Goal: Find contact information: Find contact information

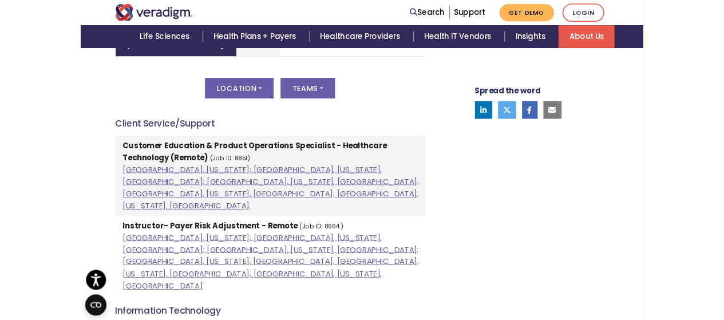
scroll to position [573, 0]
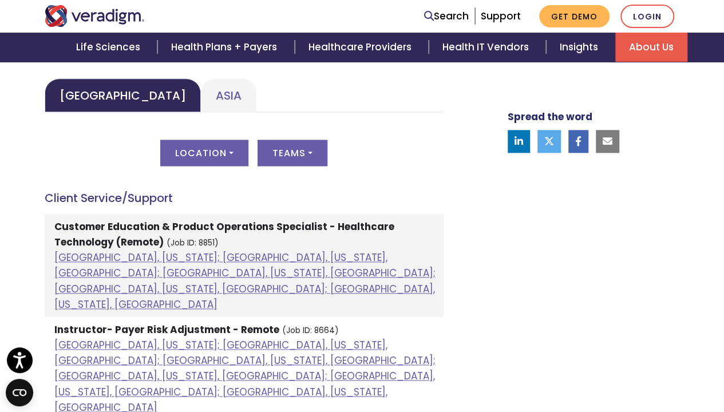
click at [110, 265] on li "Customer Education & Product Operations Specialist - Healthcare Technology (Rem…" at bounding box center [244, 265] width 399 height 103
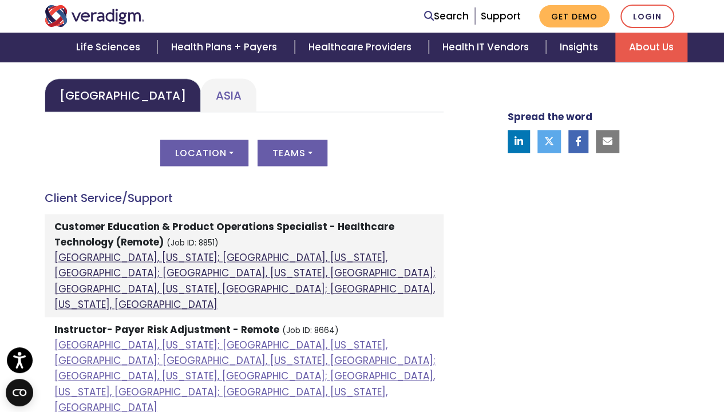
click at [110, 262] on link "Atlanta, Georgia; Orlando, Florida, United States; Phoenix, Arizona, United Sta…" at bounding box center [244, 281] width 381 height 61
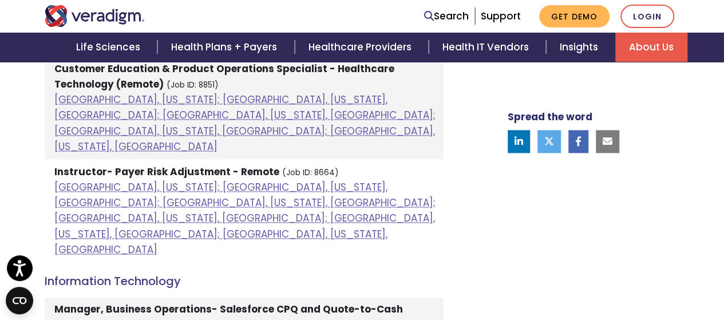
scroll to position [744, 0]
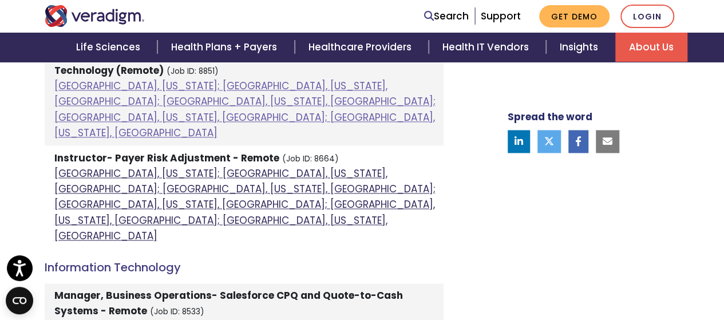
click at [198, 167] on link "Atlanta, Georgia; Chicago, Illinois, United States; Houston, Texas, United Stat…" at bounding box center [244, 205] width 381 height 76
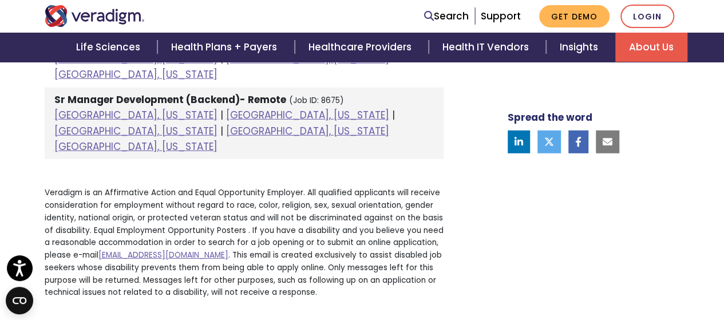
scroll to position [1641, 0]
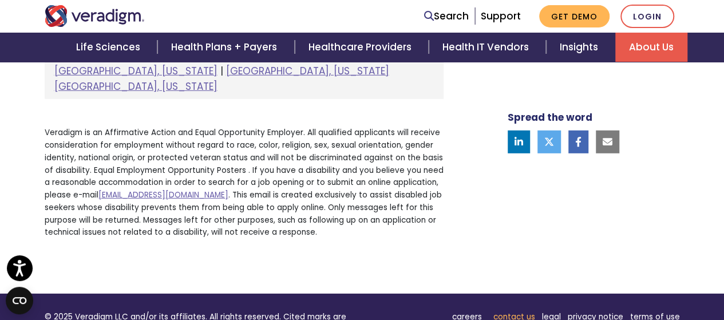
click at [521, 311] on link "contact us" at bounding box center [515, 316] width 42 height 11
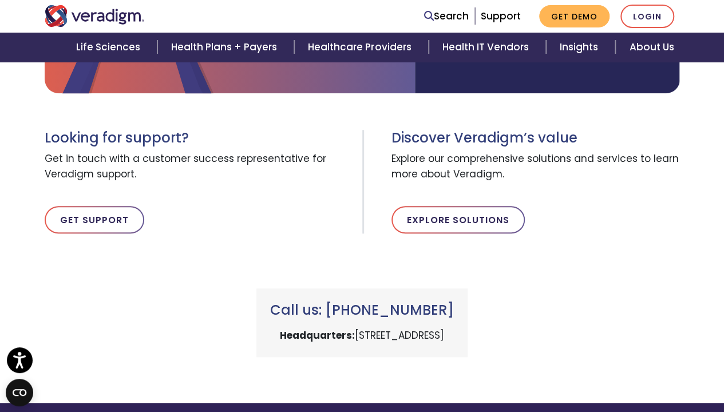
scroll to position [286, 0]
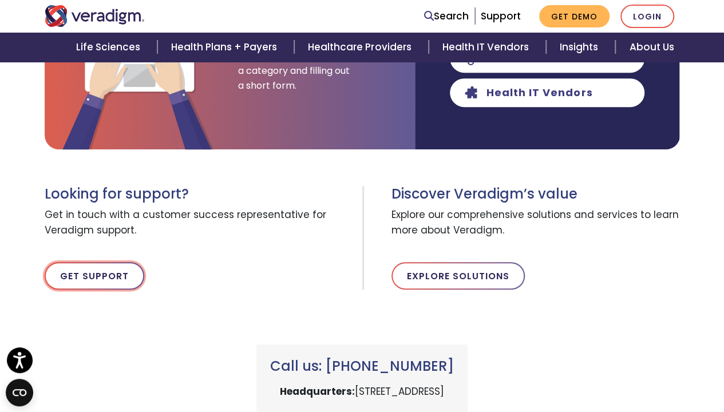
click at [108, 283] on link "Get Support" at bounding box center [95, 275] width 100 height 27
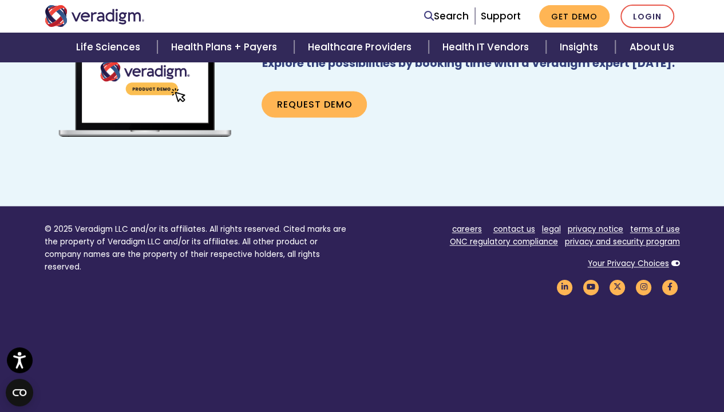
scroll to position [832, 0]
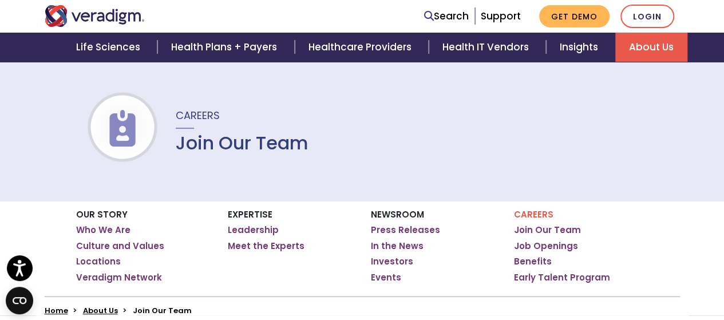
scroll to position [115, 0]
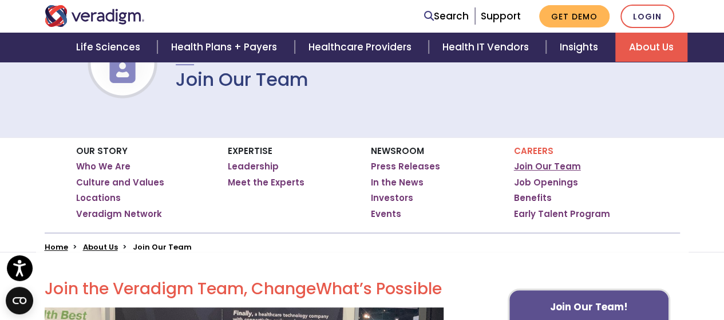
click at [533, 164] on link "Join Our Team" at bounding box center [547, 166] width 67 height 11
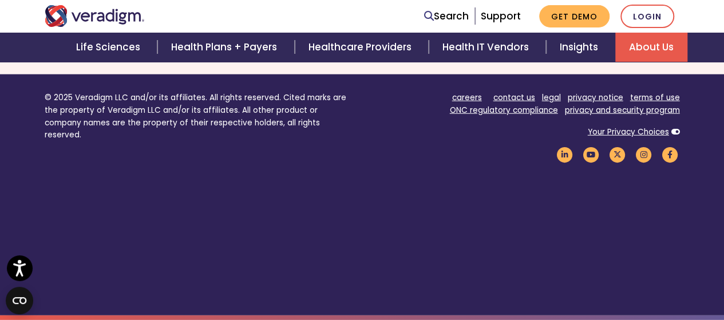
scroll to position [1471, 0]
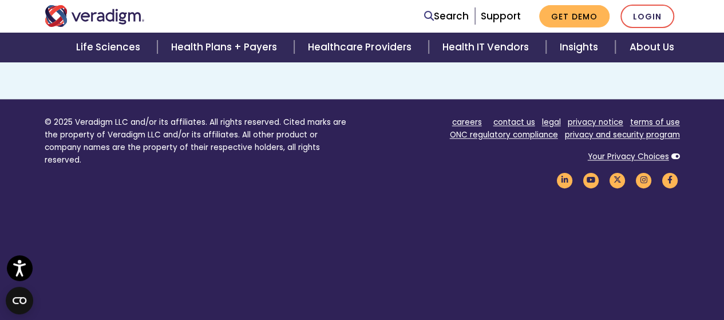
scroll to position [916, 0]
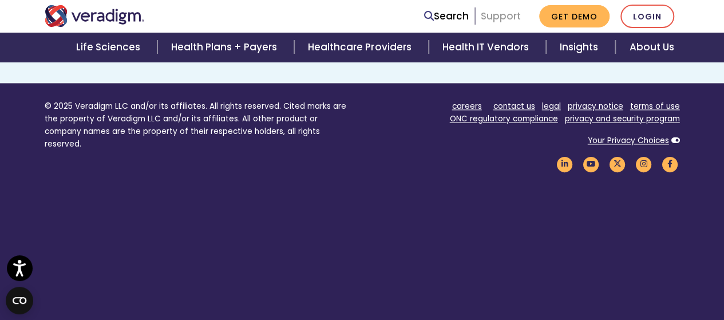
click at [496, 17] on link "Support" at bounding box center [501, 16] width 40 height 14
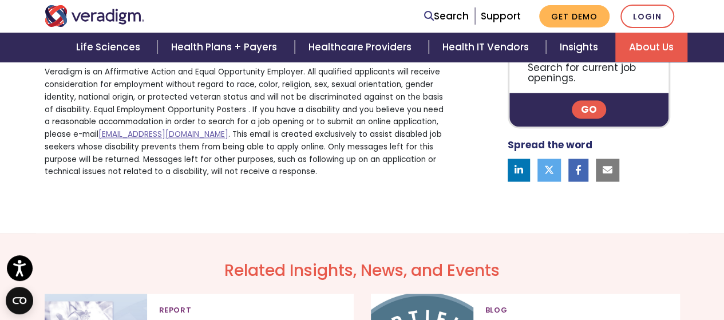
scroll to position [899, 0]
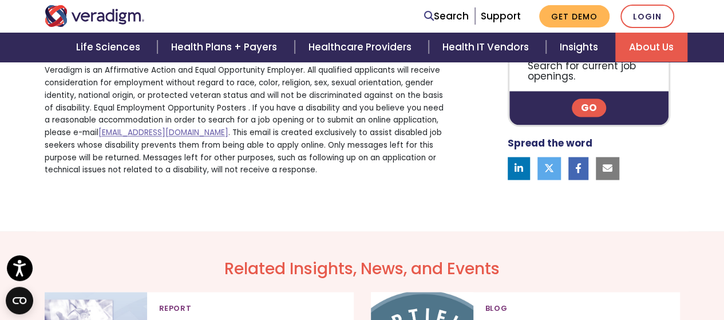
drag, startPoint x: 251, startPoint y: 151, endPoint x: 100, endPoint y: 153, distance: 151.2
click at [100, 153] on p "Veradigm is an Affirmative Action and Equal Opportunity Employer. All qualified…" at bounding box center [244, 120] width 399 height 112
copy link "[EMAIL_ADDRESS][DOMAIN_NAME]"
